Goal: Task Accomplishment & Management: Complete application form

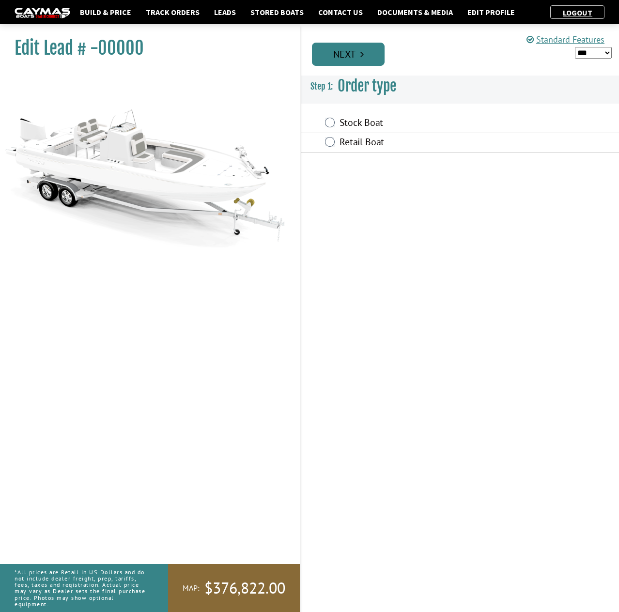
click at [355, 58] on link "Next" at bounding box center [348, 54] width 73 height 23
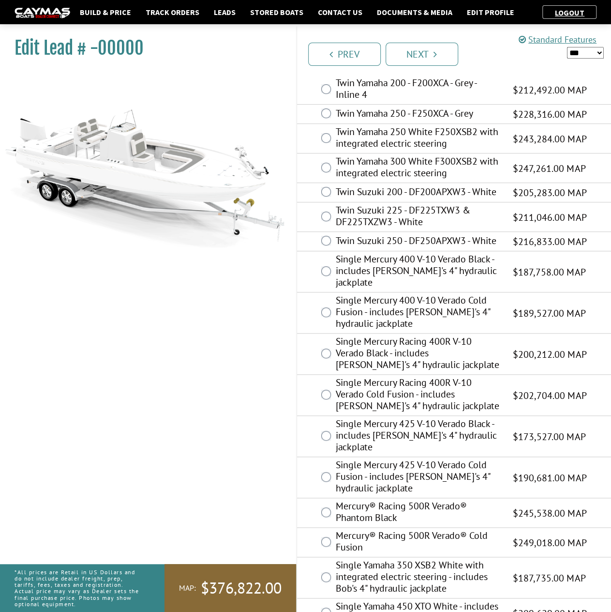
scroll to position [147, 0]
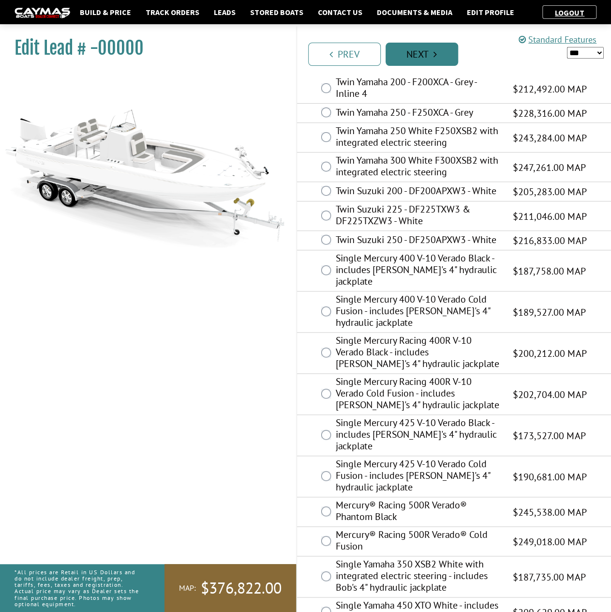
click at [441, 58] on link "Next" at bounding box center [422, 54] width 73 height 23
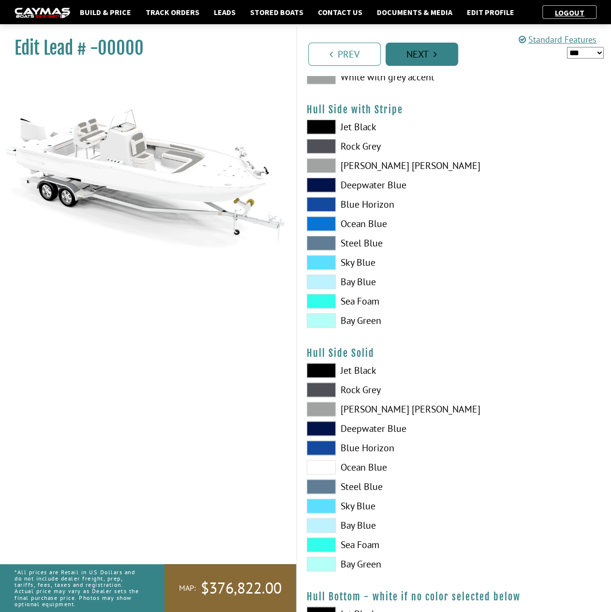
scroll to position [0, 0]
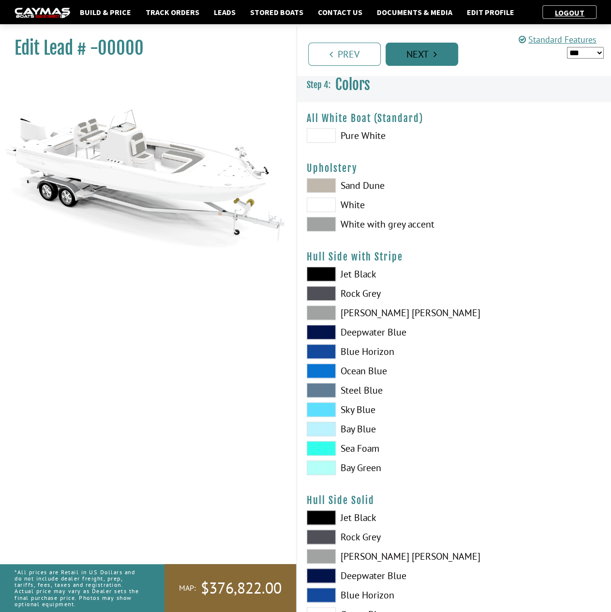
click at [441, 58] on link "Next" at bounding box center [422, 54] width 73 height 23
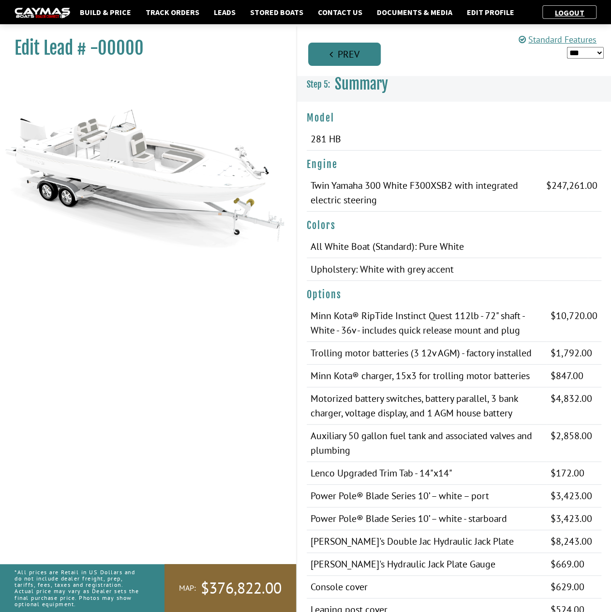
click at [342, 61] on link "Prev" at bounding box center [344, 54] width 73 height 23
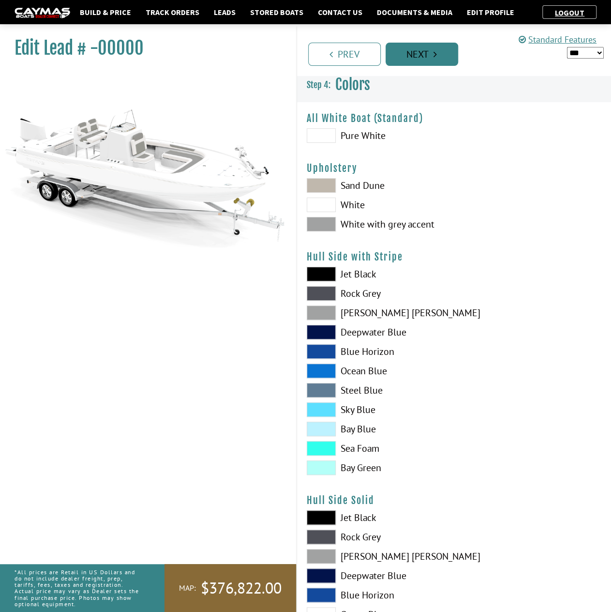
click at [420, 57] on link "Next" at bounding box center [422, 54] width 73 height 23
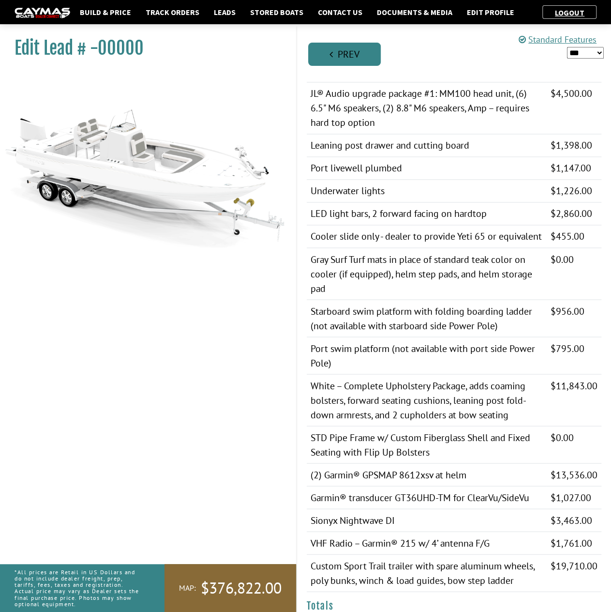
click at [336, 58] on link "Prev" at bounding box center [344, 54] width 73 height 23
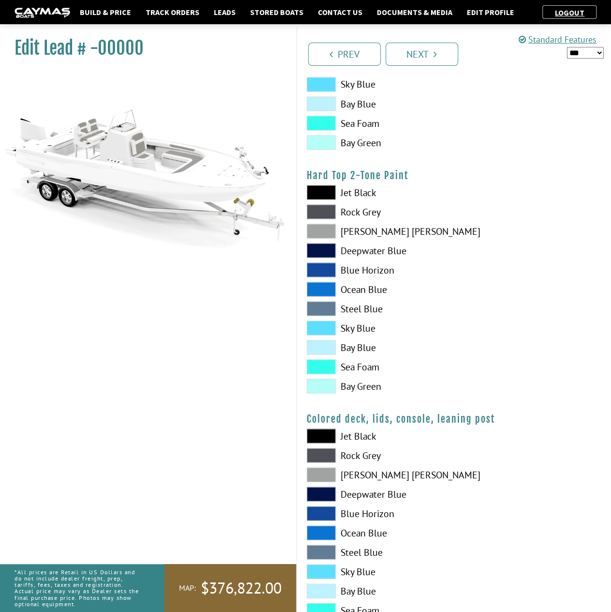
scroll to position [865, 0]
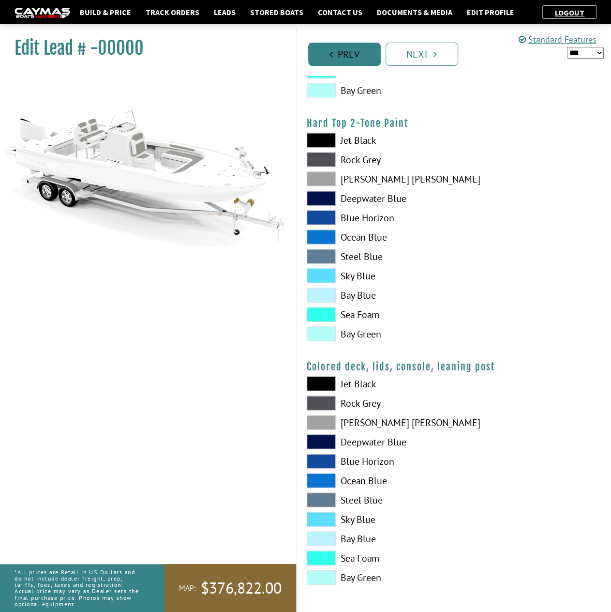
click at [343, 55] on link "Prev" at bounding box center [344, 54] width 73 height 23
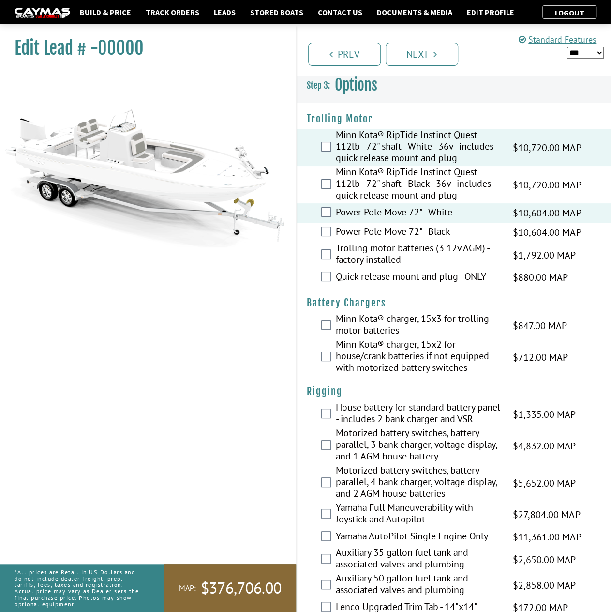
scroll to position [97, 0]
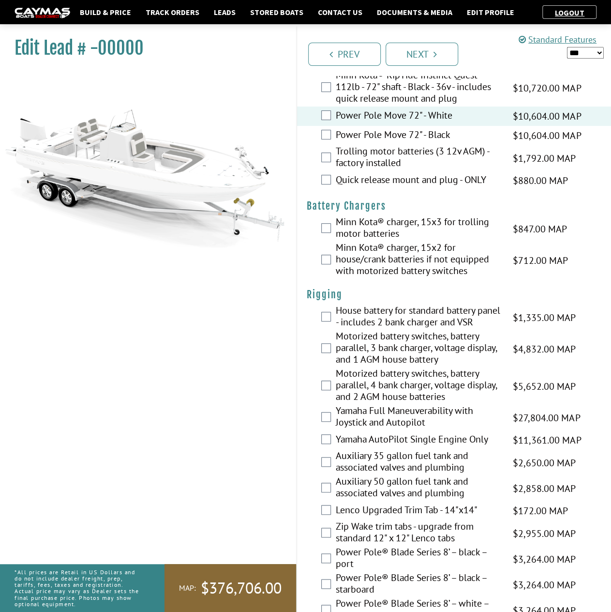
click at [591, 50] on select "*** ****** ******" at bounding box center [585, 53] width 37 height 12
select select "*"
click at [567, 47] on select "*** ****** ******" at bounding box center [585, 53] width 37 height 12
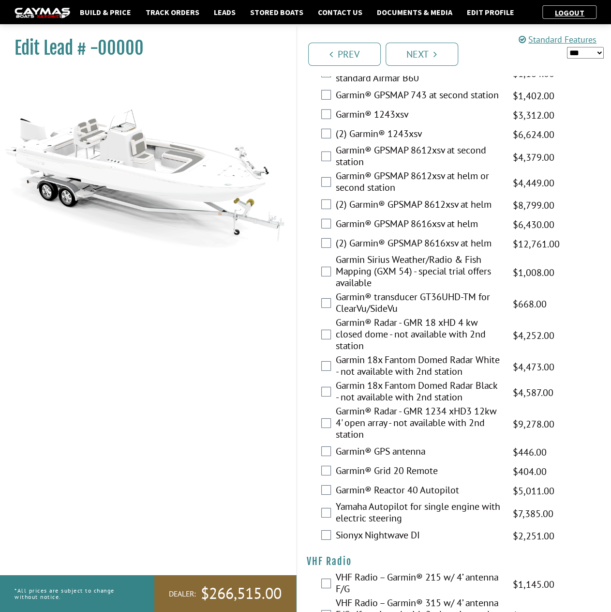
scroll to position [3287, 0]
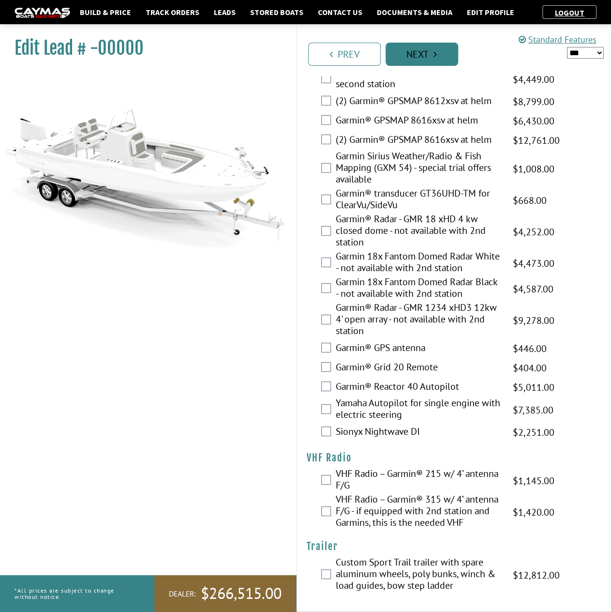
click at [426, 55] on link "Next" at bounding box center [422, 54] width 73 height 23
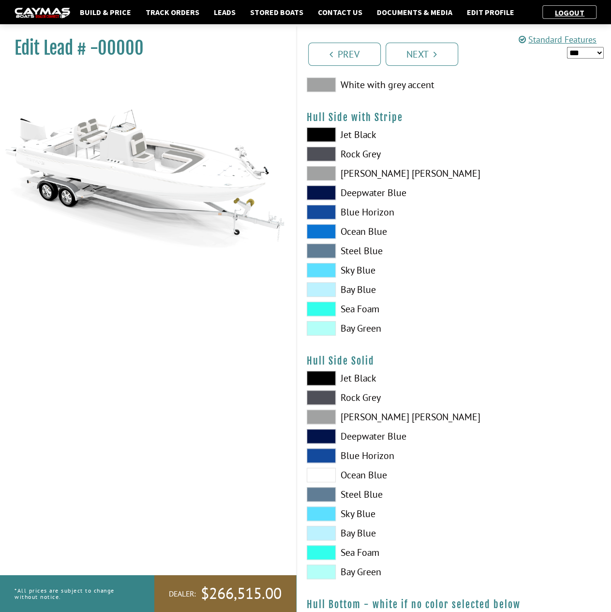
scroll to position [0, 0]
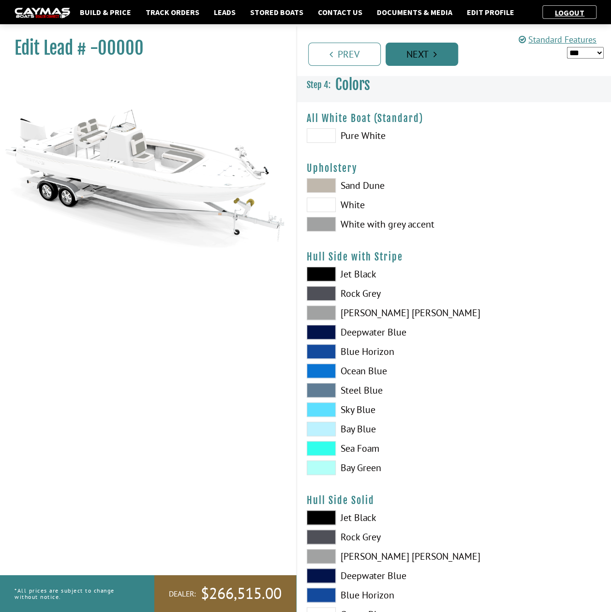
click at [431, 57] on link "Next" at bounding box center [422, 54] width 73 height 23
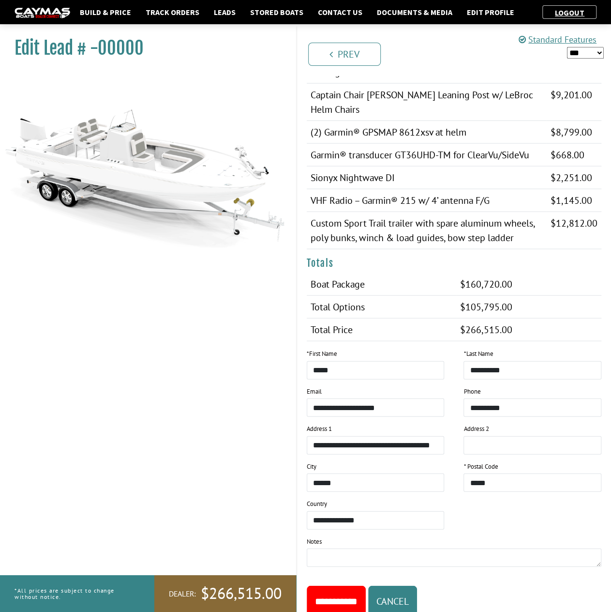
scroll to position [970, 0]
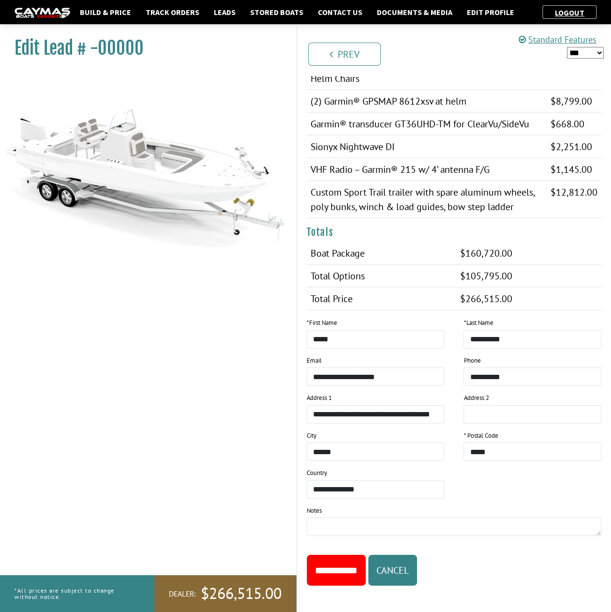
click at [328, 569] on input "**********" at bounding box center [336, 570] width 59 height 31
